Goal: Transaction & Acquisition: Subscribe to service/newsletter

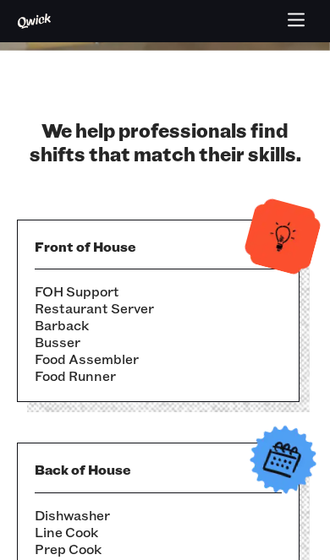
scroll to position [406, 0]
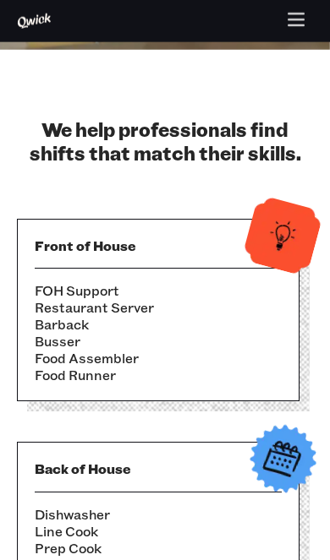
click at [292, 22] on icon "button" at bounding box center [295, 21] width 19 height 19
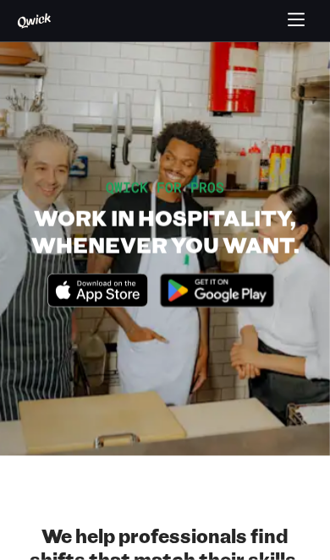
scroll to position [0, 0]
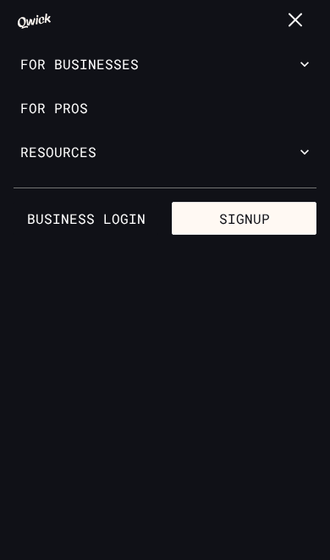
click at [54, 217] on link "Business Login" at bounding box center [86, 219] width 144 height 34
click at [288, 109] on link "For Pros" at bounding box center [165, 108] width 330 height 44
click at [313, 58] on button "For Businesses" at bounding box center [165, 64] width 330 height 44
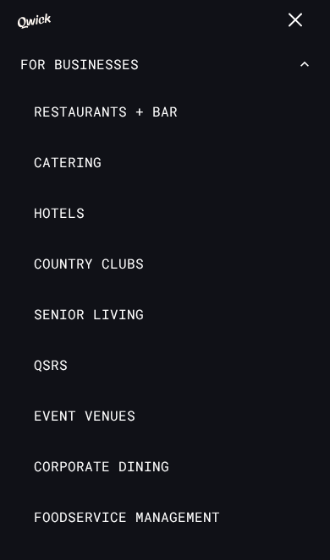
click at [299, 67] on icon "button" at bounding box center [304, 64] width 17 height 17
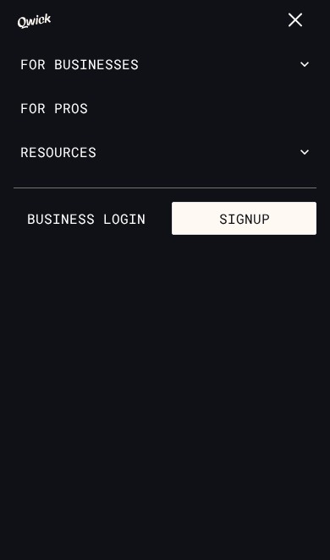
click at [76, 110] on link "For Pros" at bounding box center [165, 108] width 330 height 44
click at [38, 114] on link "For Pros" at bounding box center [165, 108] width 330 height 44
click at [35, 113] on link "For Pros" at bounding box center [165, 108] width 330 height 44
click at [46, 82] on button "For Businesses" at bounding box center [165, 64] width 330 height 44
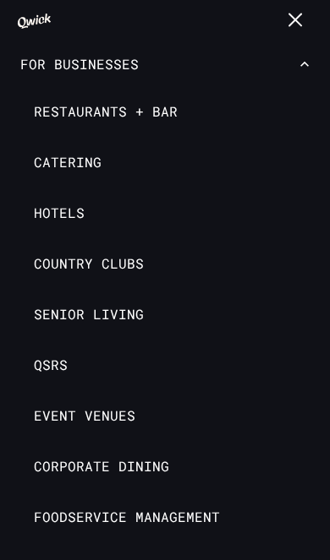
click at [46, 82] on button "For Businesses" at bounding box center [165, 64] width 330 height 44
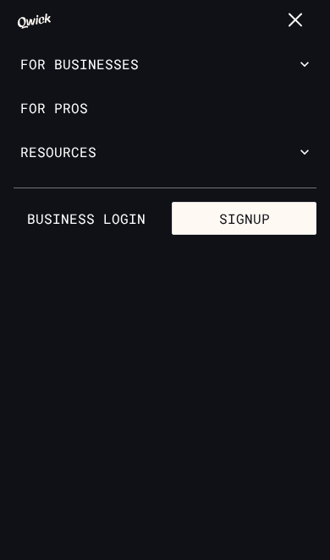
click at [16, 64] on button "For Businesses" at bounding box center [165, 64] width 330 height 44
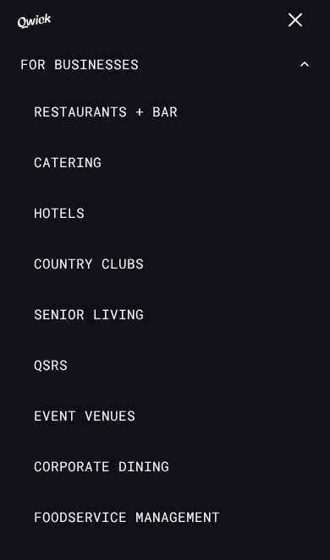
click at [292, 23] on icon "button" at bounding box center [295, 20] width 12 height 12
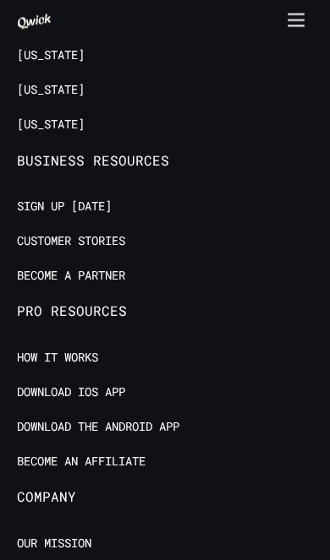
scroll to position [5057, 0]
click at [17, 199] on link "Sign up [DATE]" at bounding box center [64, 207] width 95 height 16
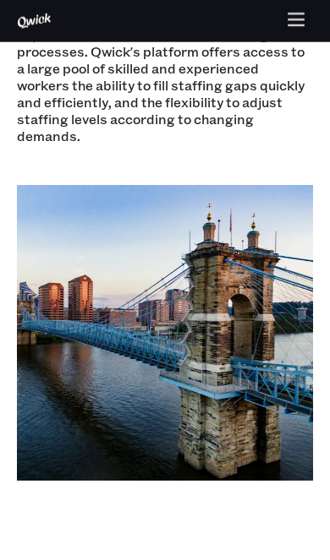
scroll to position [622, 0]
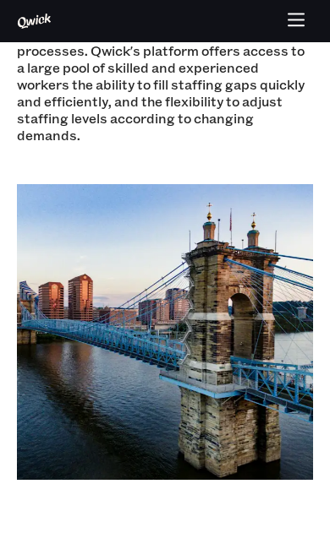
click at [295, 27] on icon "button" at bounding box center [295, 21] width 19 height 19
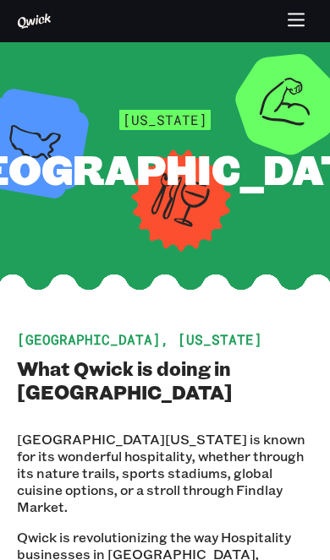
scroll to position [0, 0]
